Goal: Task Accomplishment & Management: Manage account settings

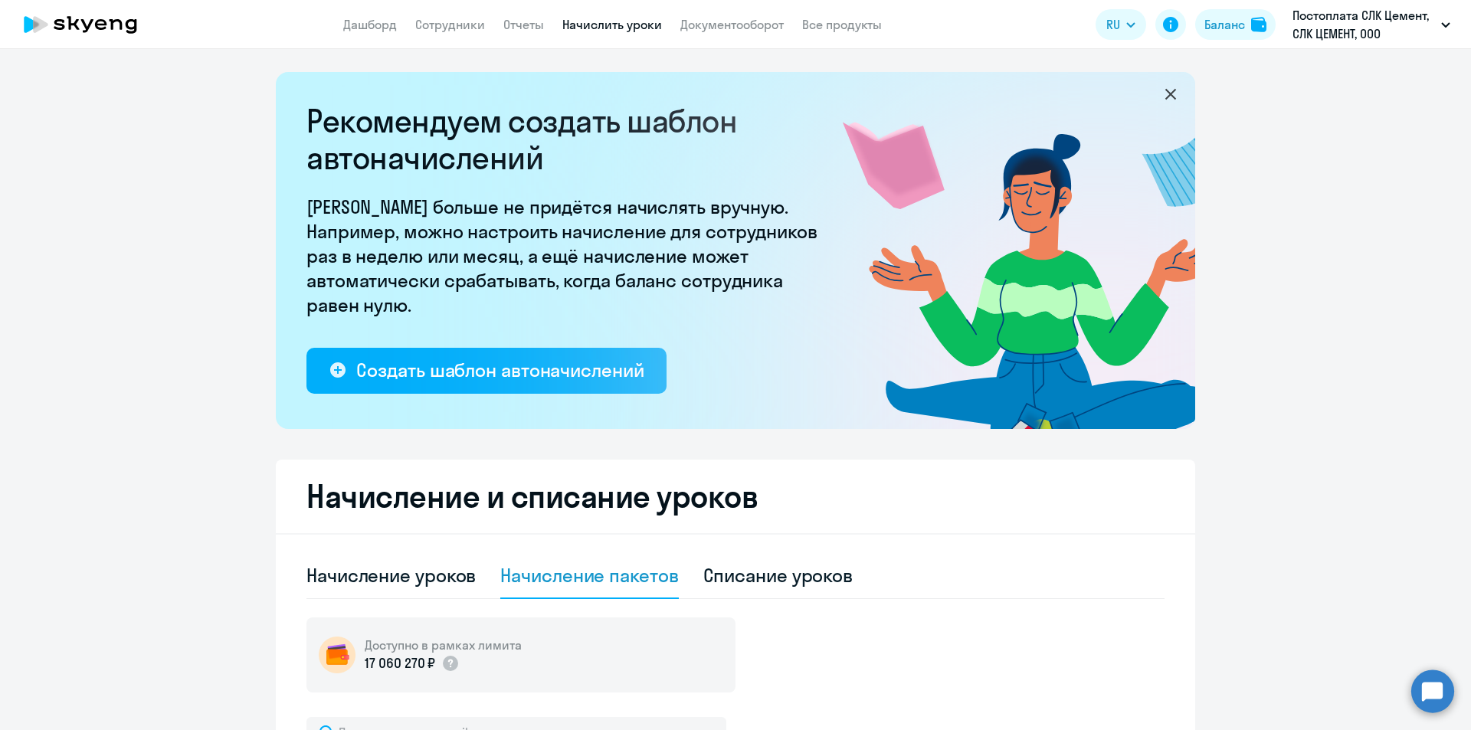
select select "10"
click at [1428, 695] on circle at bounding box center [1432, 691] width 43 height 43
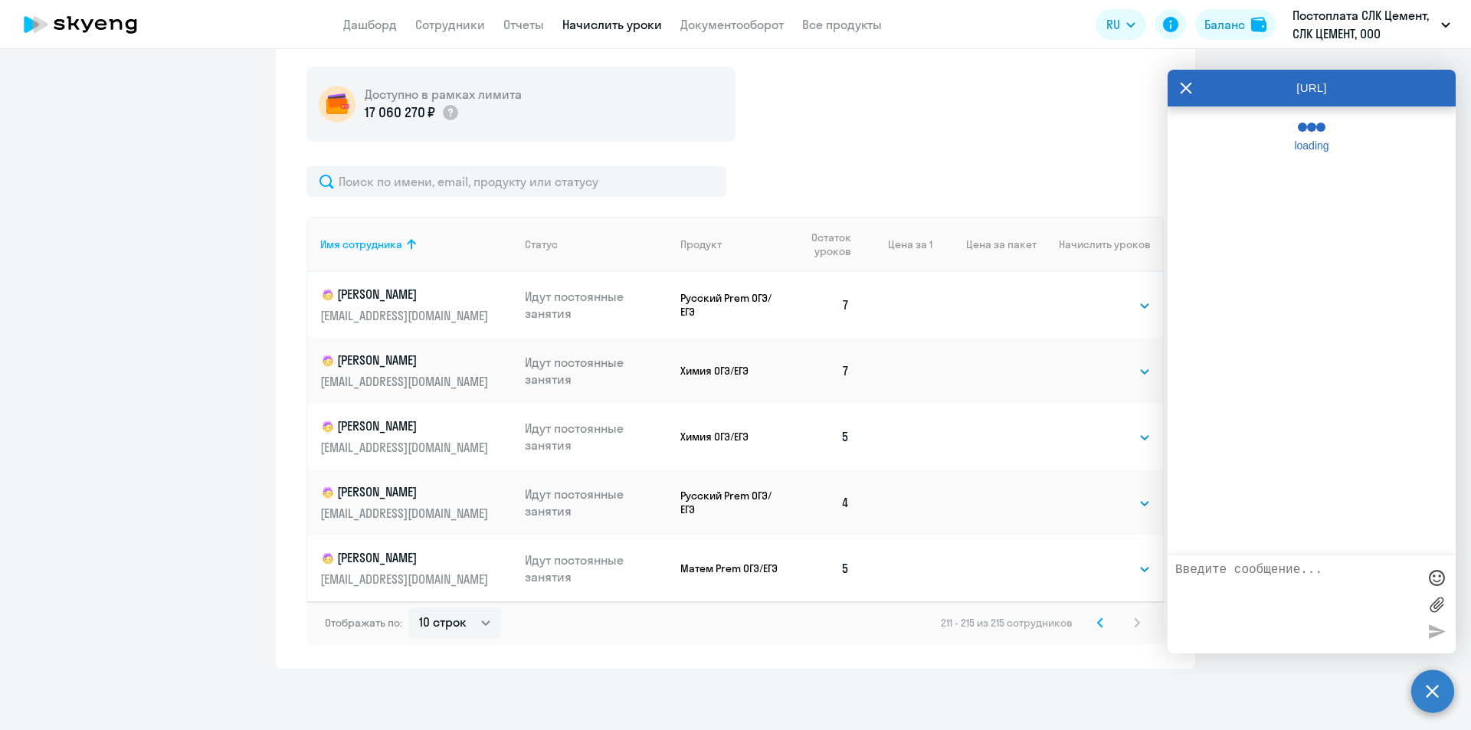
click at [1295, 573] on textarea at bounding box center [1296, 604] width 242 height 83
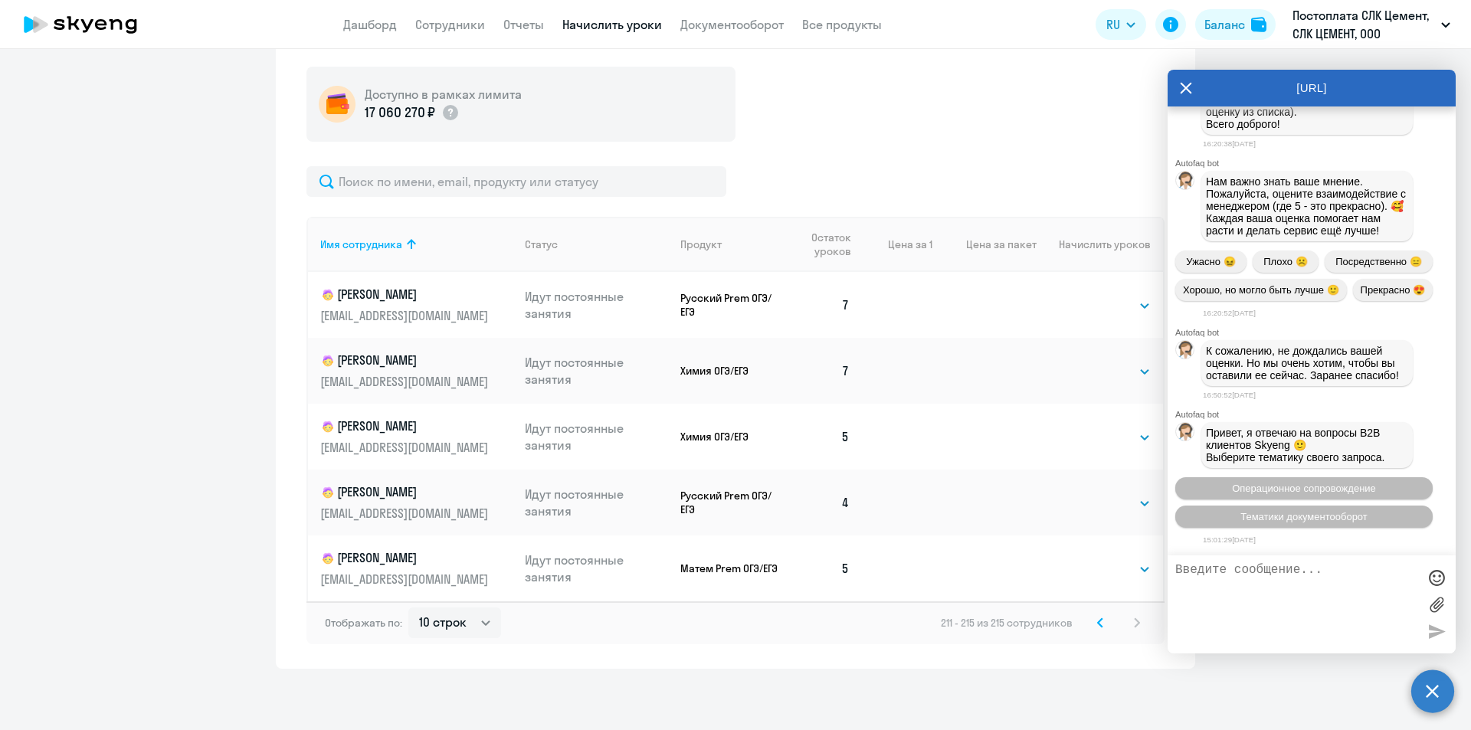
scroll to position [63116, 0]
click at [528, 190] on input "text" at bounding box center [516, 181] width 420 height 31
click at [432, 27] on link "Сотрудники" at bounding box center [450, 24] width 70 height 15
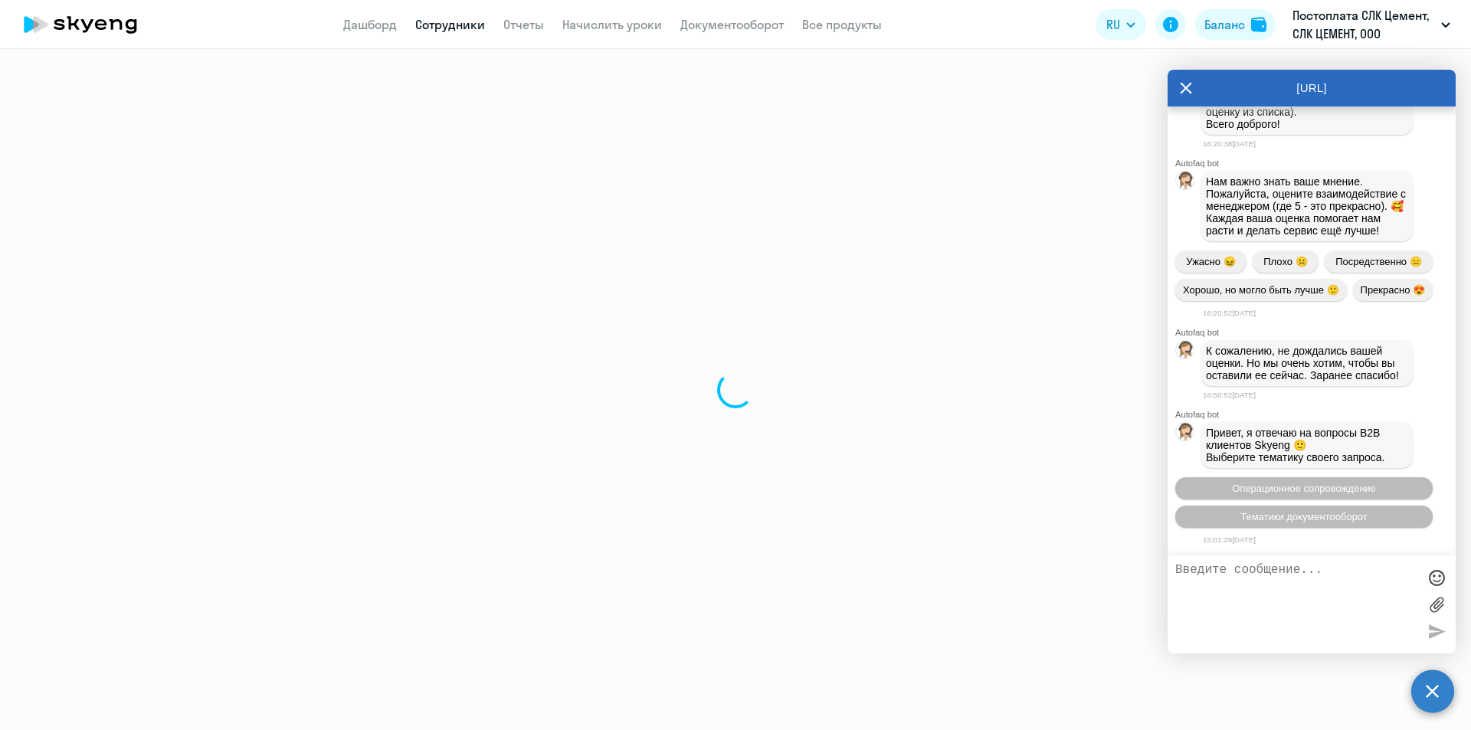
select select "30"
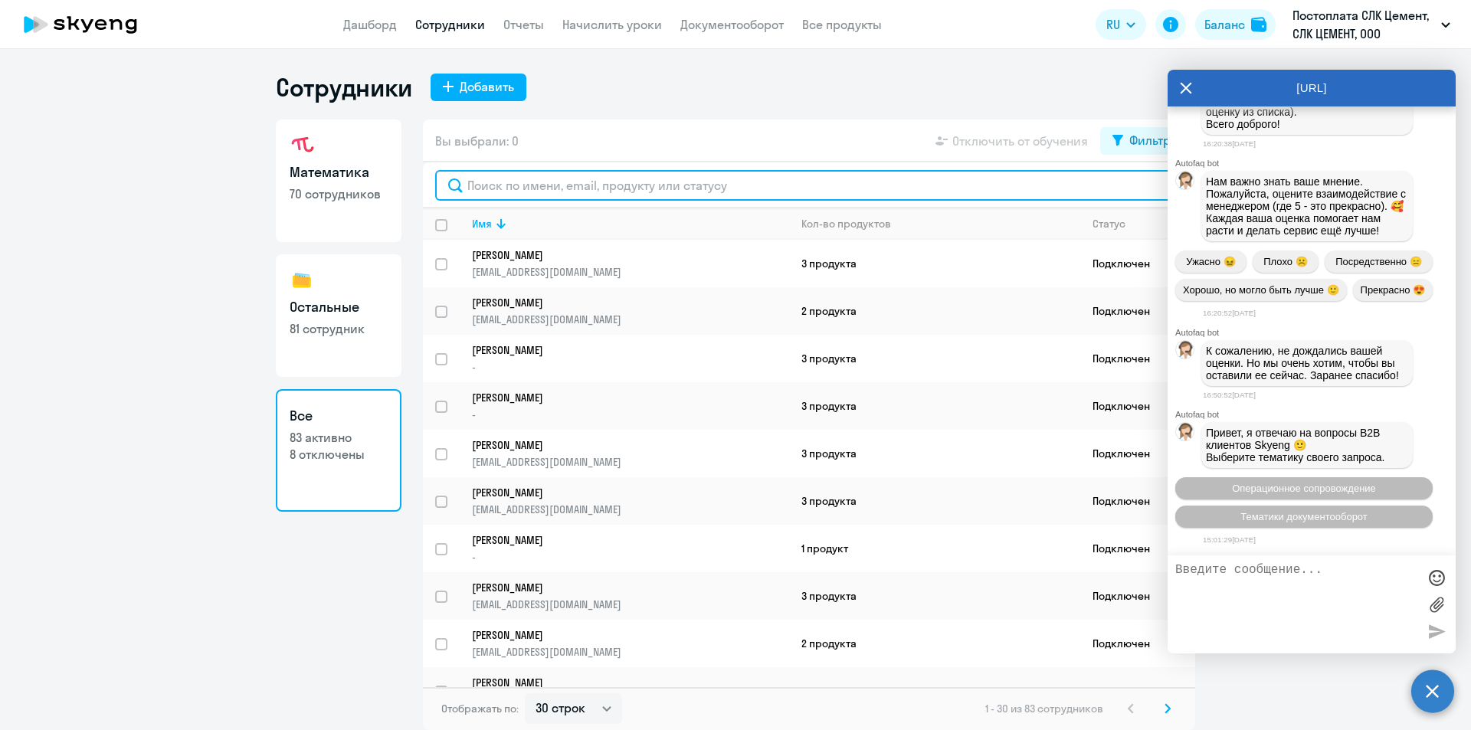
click at [562, 193] on input "text" at bounding box center [809, 185] width 748 height 31
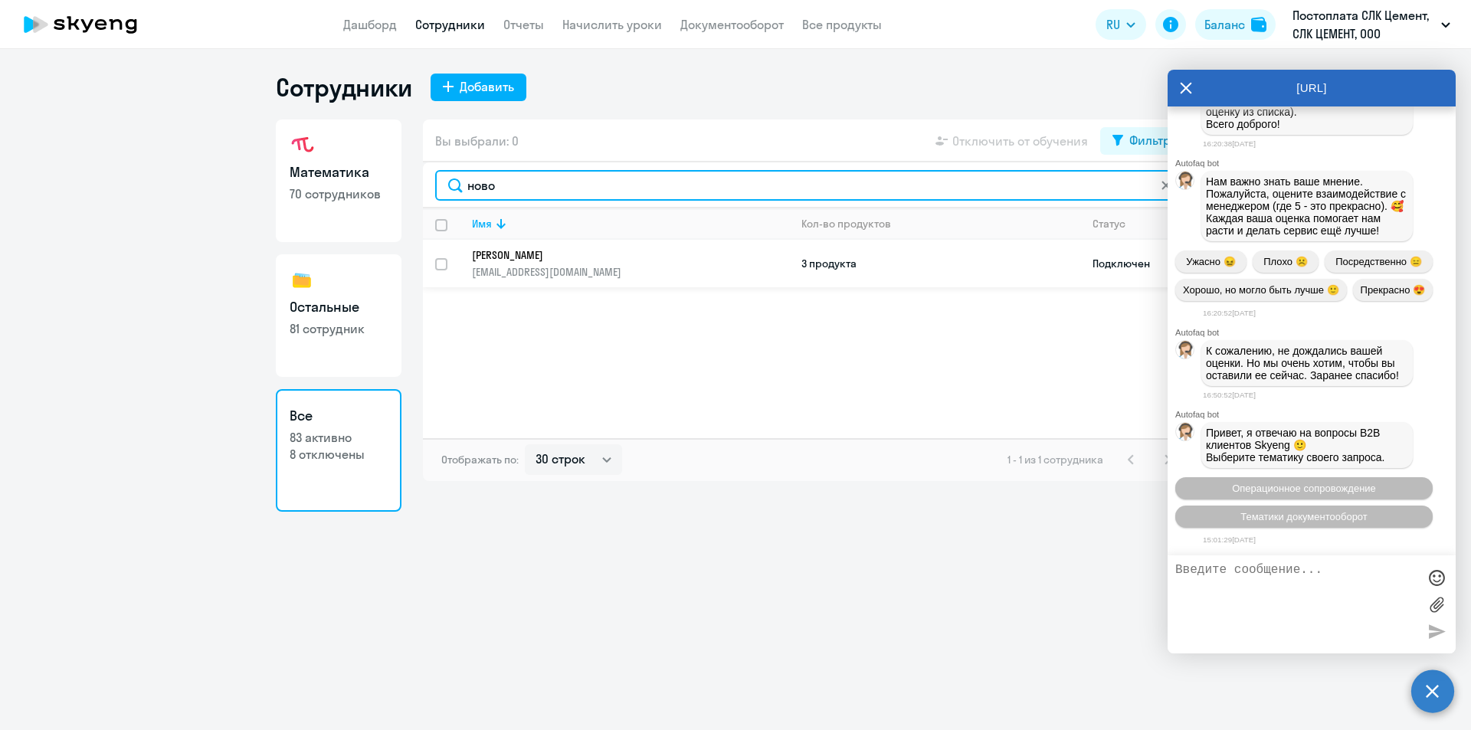
type input "ново"
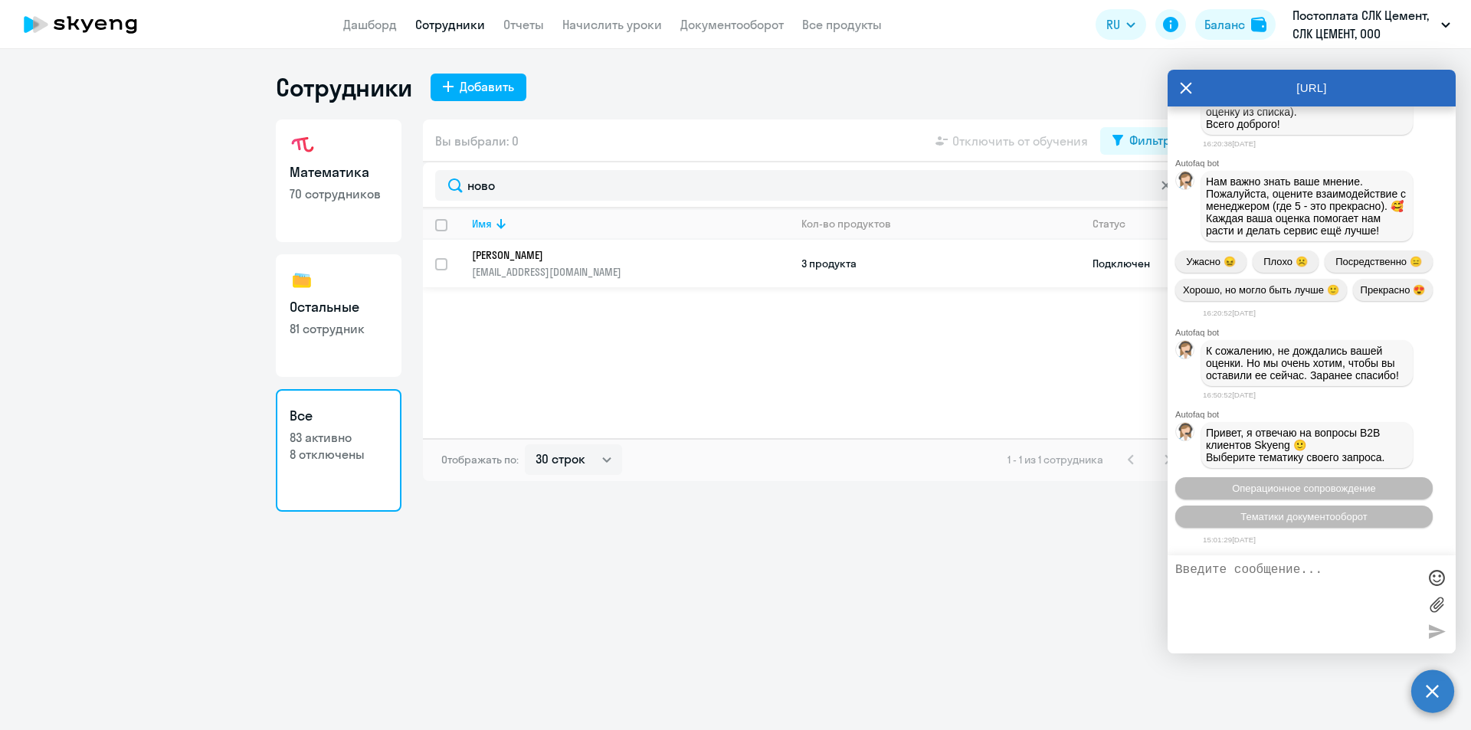
click at [739, 259] on p "[PERSON_NAME]" at bounding box center [620, 255] width 296 height 14
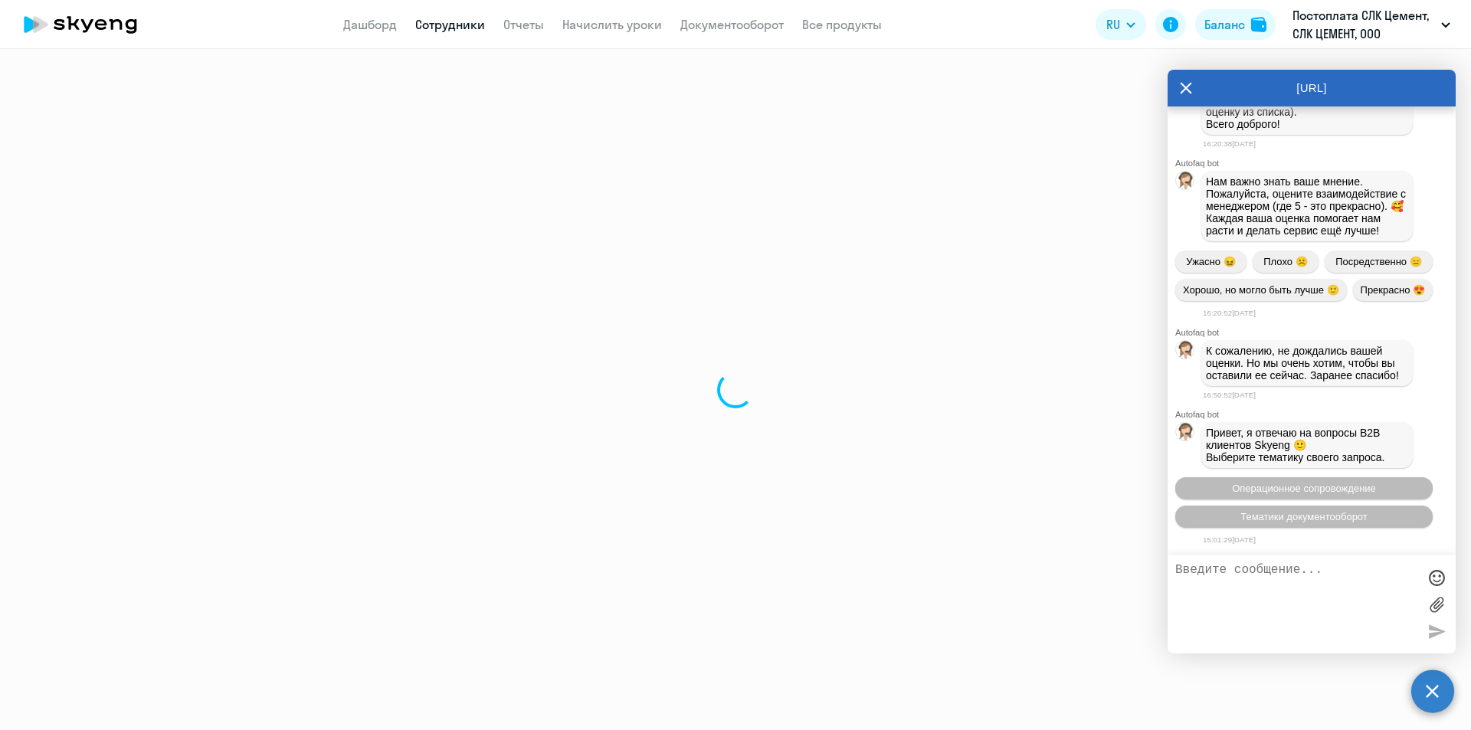
select select "others"
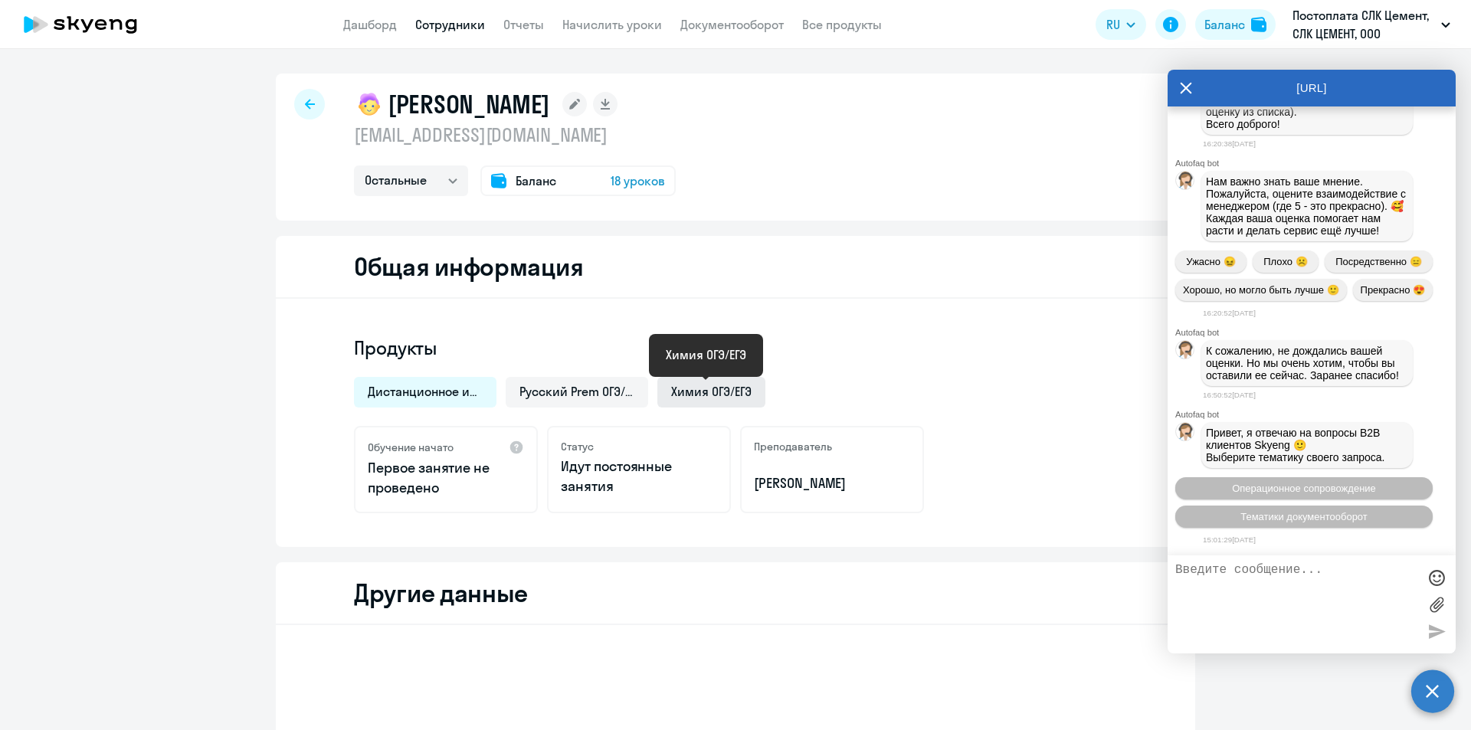
click at [681, 392] on span "Химия ОГЭ/ЕГЭ" at bounding box center [711, 391] width 80 height 17
click at [592, 392] on span "Русский Prem ОГЭ/ЕГЭ" at bounding box center [576, 391] width 115 height 17
click at [687, 391] on span "Химия ОГЭ/ЕГЭ" at bounding box center [711, 391] width 80 height 17
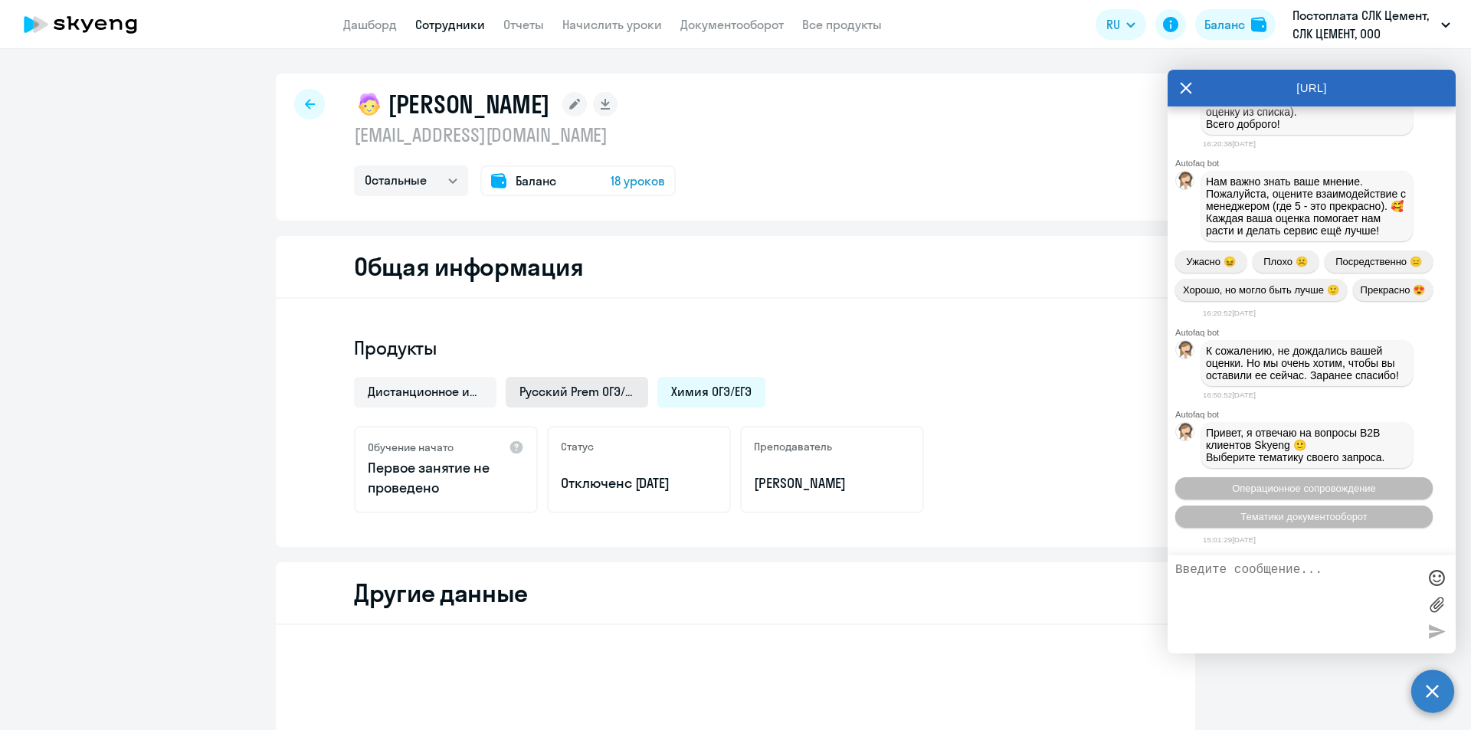
click at [624, 388] on span "Русский Prem ОГЭ/ЕГЭ" at bounding box center [576, 391] width 115 height 17
click at [462, 390] on span "Дистанционное индивидуальное занятие по физике для подготовки к ОГЭ и ЕГЭ" at bounding box center [425, 391] width 115 height 17
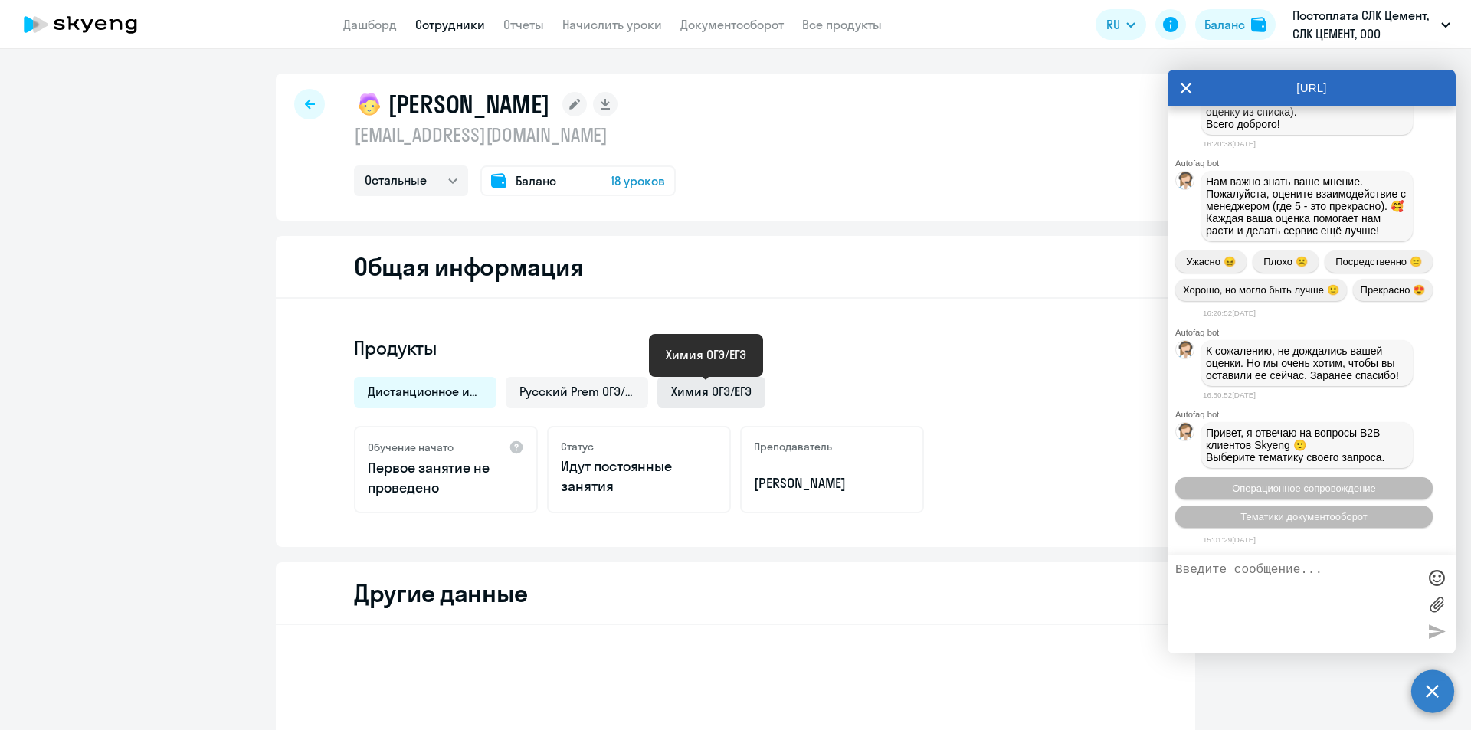
click at [683, 395] on span "Химия ОГЭ/ЕГЭ" at bounding box center [711, 391] width 80 height 17
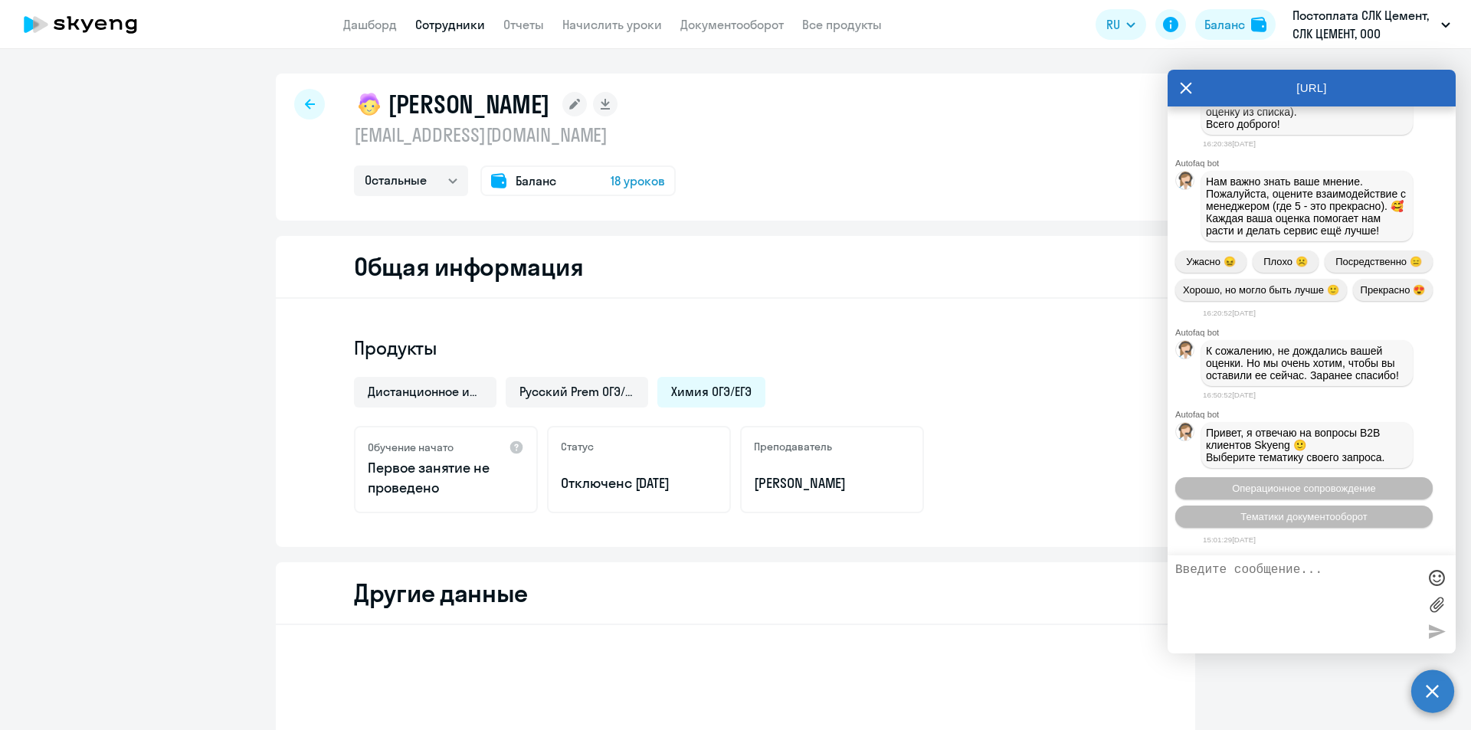
drag, startPoint x: 697, startPoint y: 485, endPoint x: 548, endPoint y: 451, distance: 153.3
click at [548, 451] on div "Статус Отключен с [DATE]" at bounding box center [639, 469] width 184 height 87
click at [614, 471] on div "Статус Отключен с [DATE]" at bounding box center [639, 469] width 184 height 87
click at [573, 502] on div "Статус Отключен с [DATE]" at bounding box center [639, 469] width 184 height 87
drag, startPoint x: 558, startPoint y: 480, endPoint x: 696, endPoint y: 496, distance: 139.6
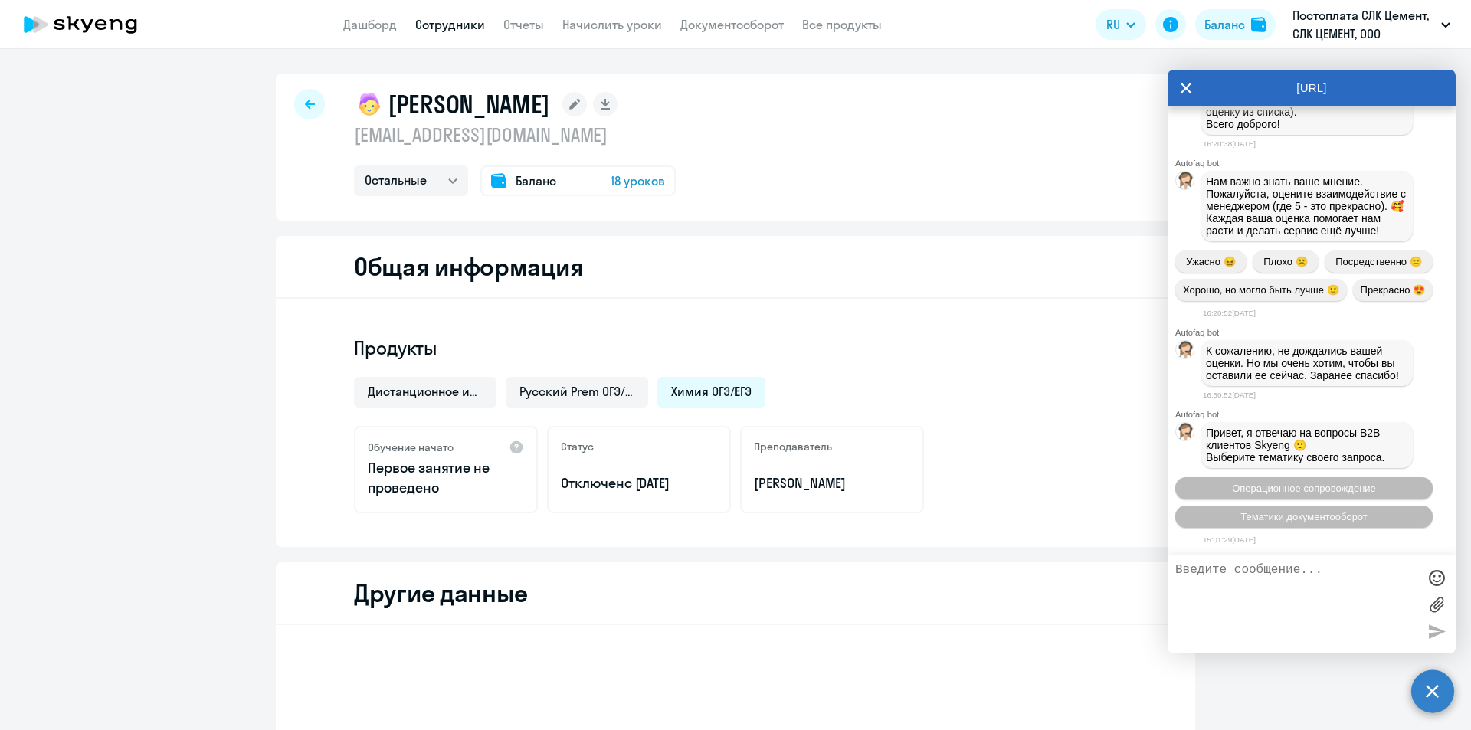
click at [696, 496] on div "Статус Отключен с [DATE]" at bounding box center [639, 469] width 184 height 87
click at [699, 497] on div "Статус Отключен с [DATE]" at bounding box center [639, 469] width 184 height 87
click at [1187, 89] on icon at bounding box center [1186, 87] width 11 height 11
